Goal: Transaction & Acquisition: Subscribe to service/newsletter

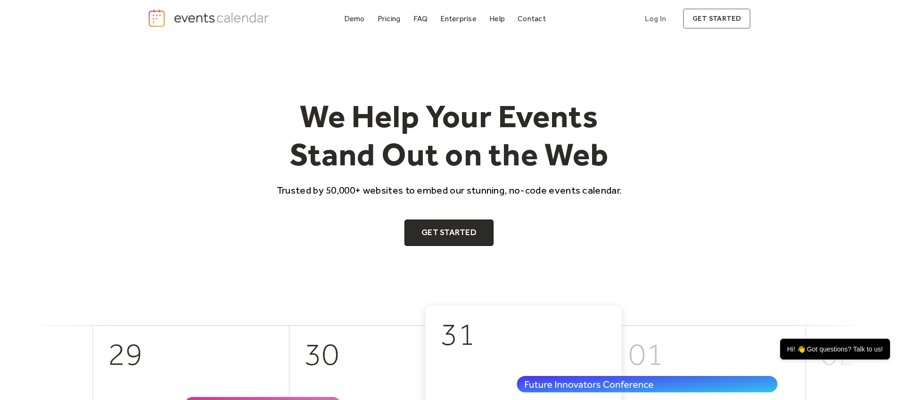
scroll to position [2, 0]
click at [387, 21] on div "Pricing" at bounding box center [388, 18] width 23 height 5
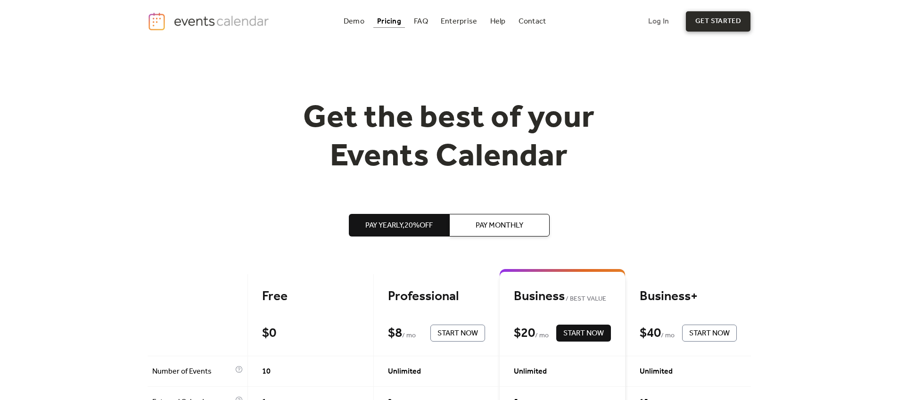
click at [710, 25] on link "get started" at bounding box center [718, 21] width 65 height 20
